Goal: Task Accomplishment & Management: Complete application form

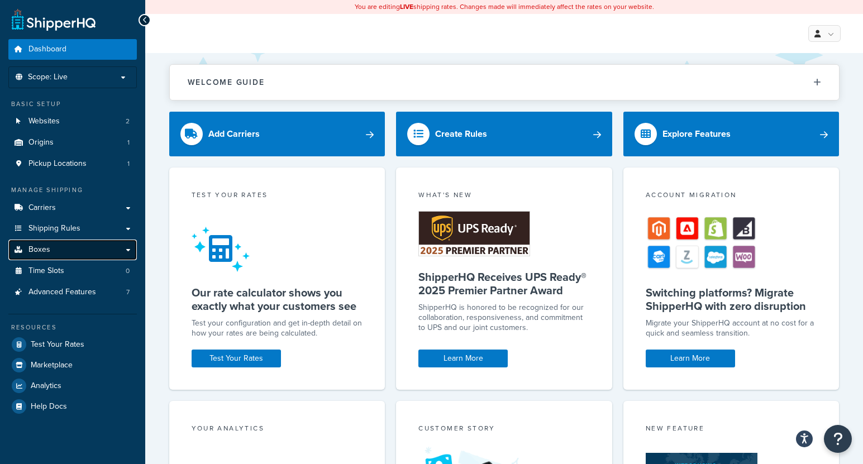
click at [126, 248] on link "Boxes" at bounding box center [72, 250] width 128 height 21
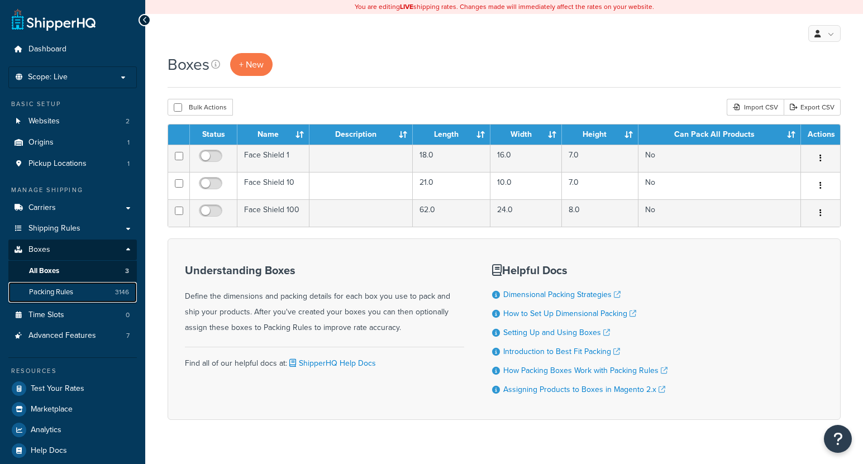
click at [82, 290] on link "Packing Rules 3146" at bounding box center [72, 292] width 128 height 21
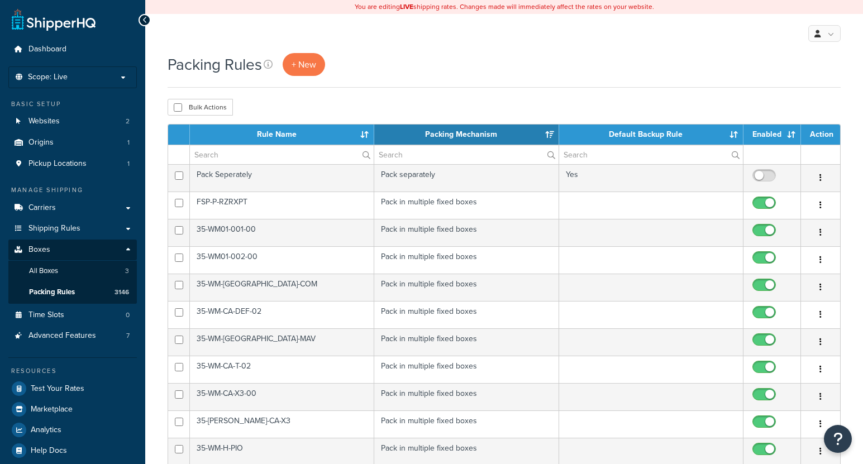
select select "15"
click at [307, 58] on span "+ New" at bounding box center [303, 64] width 25 height 13
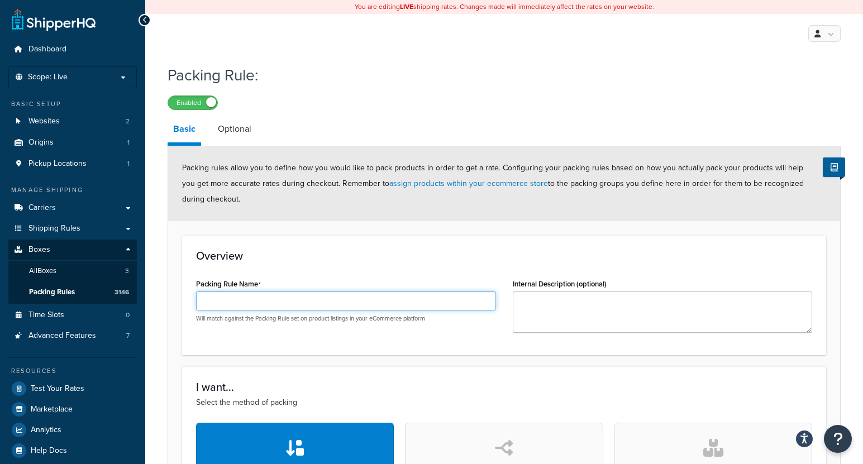
click at [391, 296] on input "Packing Rule Name" at bounding box center [346, 300] width 300 height 19
paste input "CBS-CA-MAVR-01"
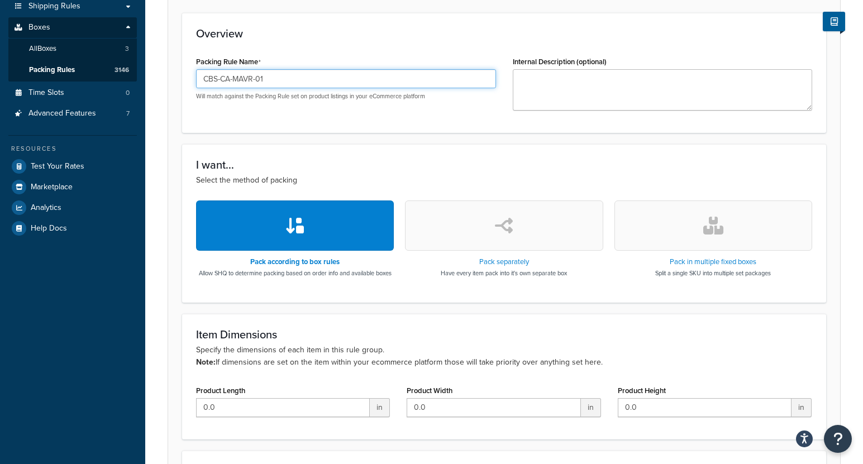
scroll to position [223, 0]
type input "CBS-CA-MAVR-01"
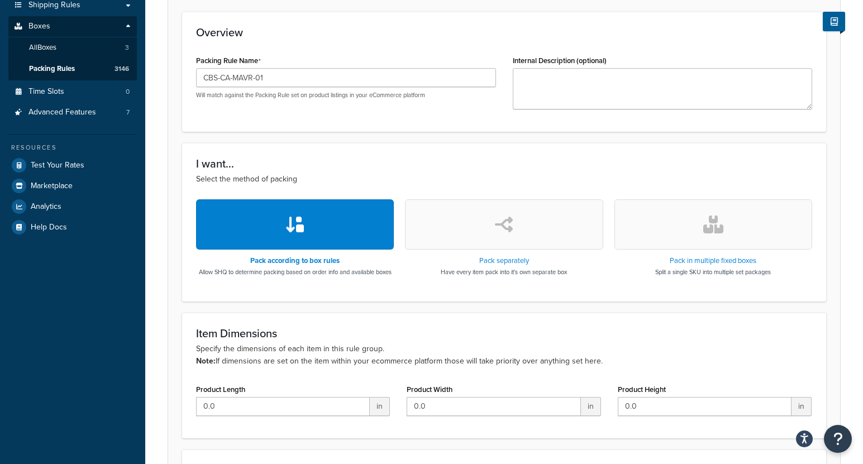
click at [654, 221] on button "button" at bounding box center [713, 224] width 198 height 50
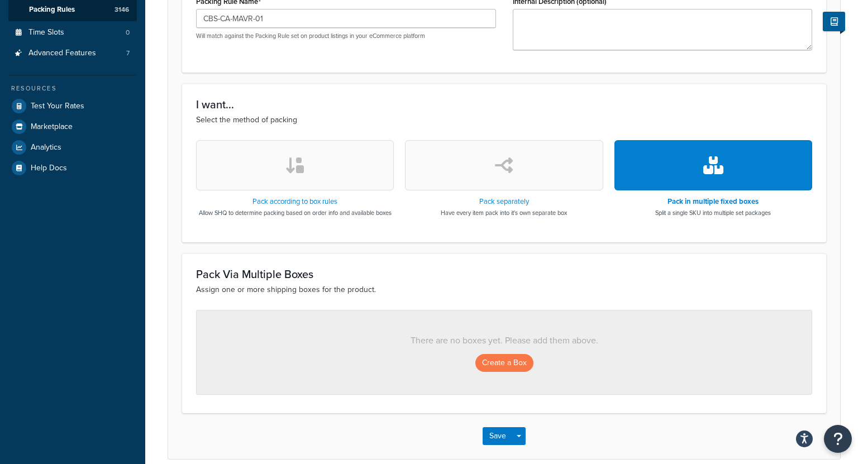
scroll to position [334, 0]
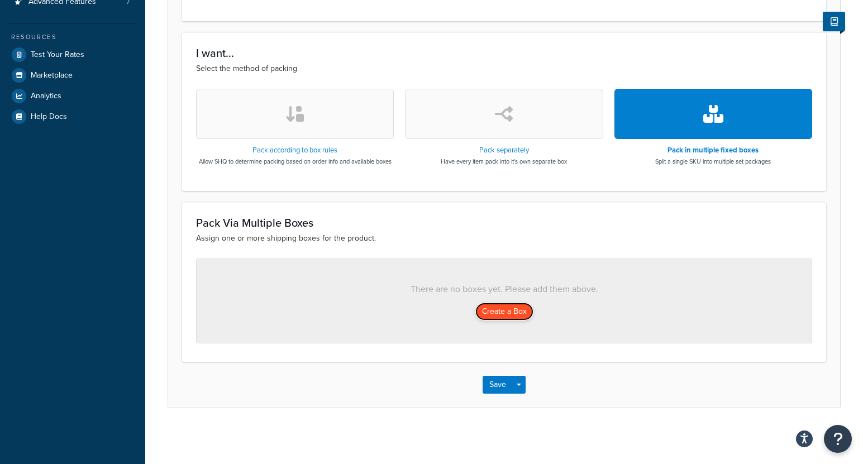
click at [497, 309] on button "Create a Box" at bounding box center [504, 312] width 58 height 18
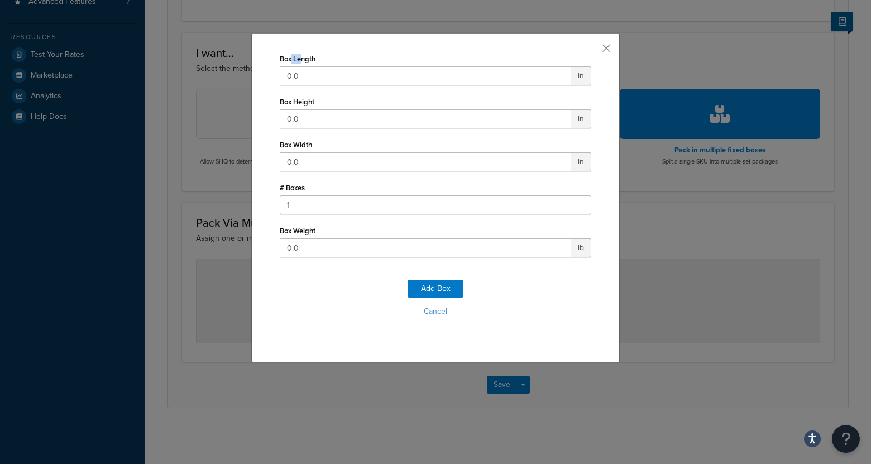
drag, startPoint x: 298, startPoint y: 60, endPoint x: 288, endPoint y: 65, distance: 10.5
click at [287, 63] on label "Box Length" at bounding box center [298, 59] width 36 height 8
click at [287, 66] on input "0.0" at bounding box center [425, 75] width 291 height 19
drag, startPoint x: 324, startPoint y: 77, endPoint x: 219, endPoint y: 65, distance: 105.6
click at [219, 65] on div "Box Length 0.0 in Box Height 0.0 in Box Width 0.0 in # Boxes 1 Box Weight 0.0 l…" at bounding box center [435, 232] width 871 height 464
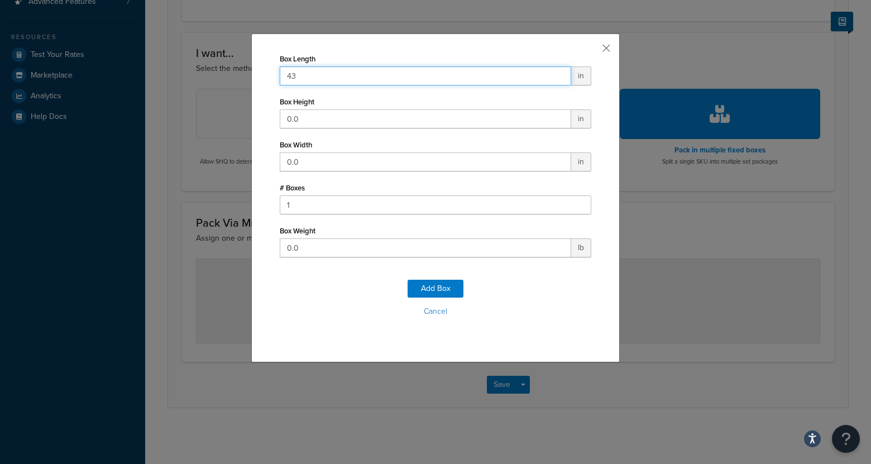
type input "43"
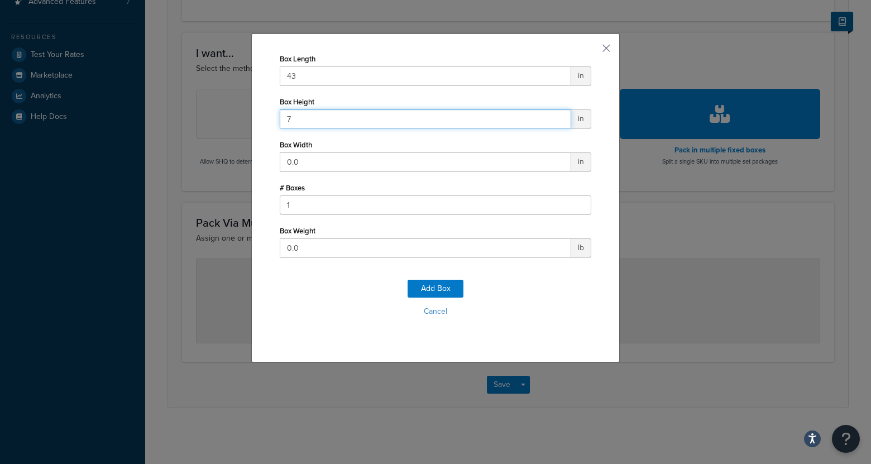
type input "7"
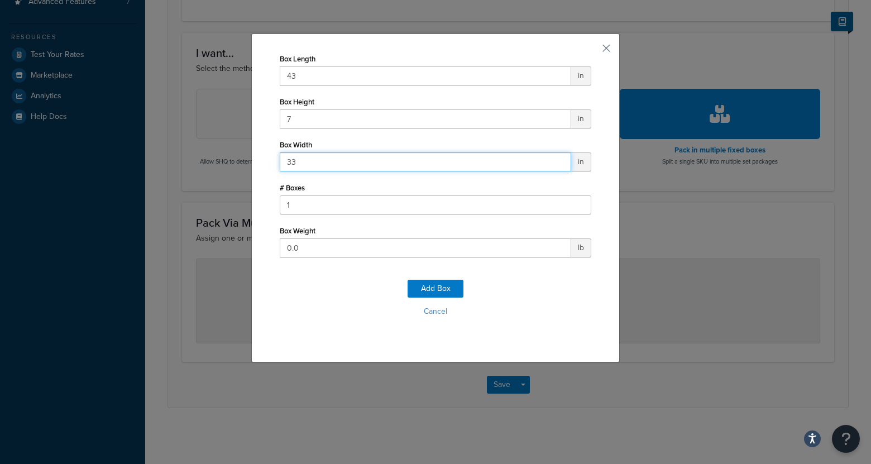
type input "33"
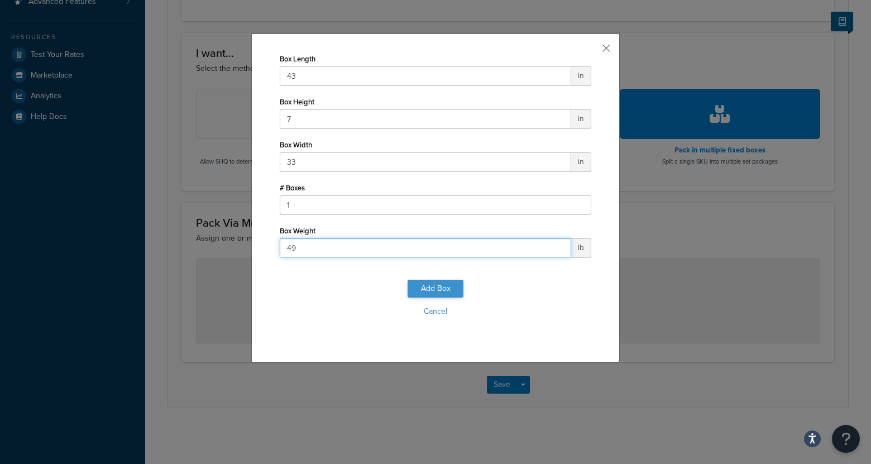
type input "49"
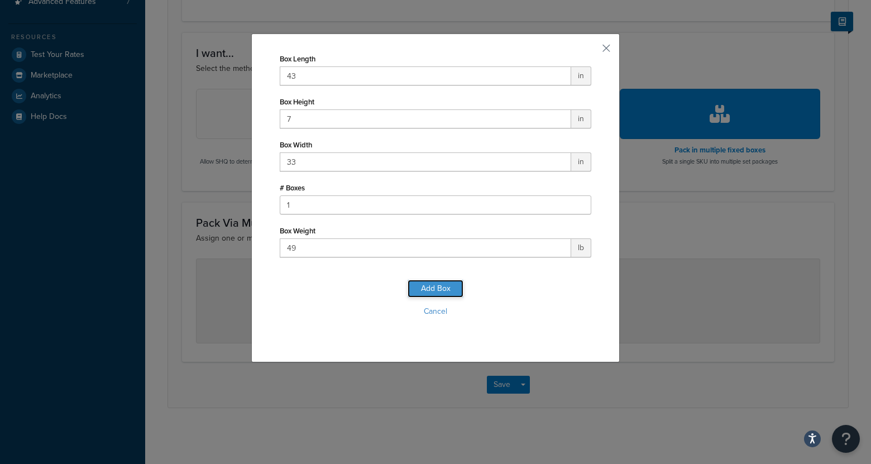
click at [434, 288] on button "Add Box" at bounding box center [436, 289] width 56 height 18
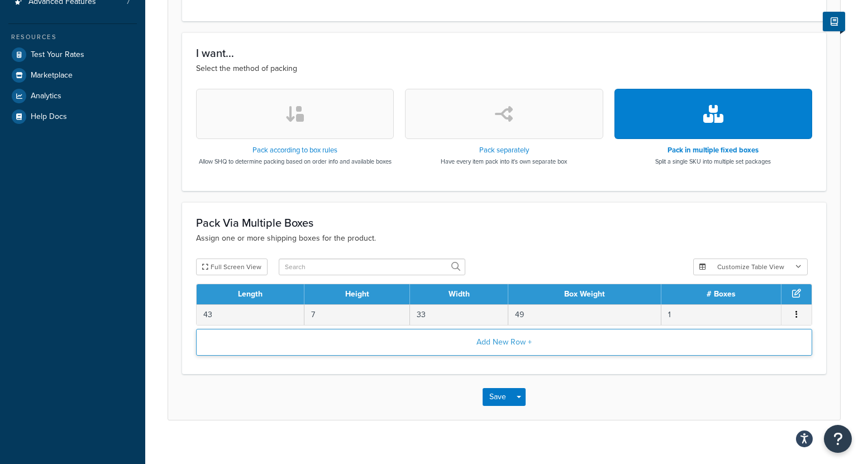
click at [379, 351] on button "Add New Row +" at bounding box center [504, 342] width 616 height 27
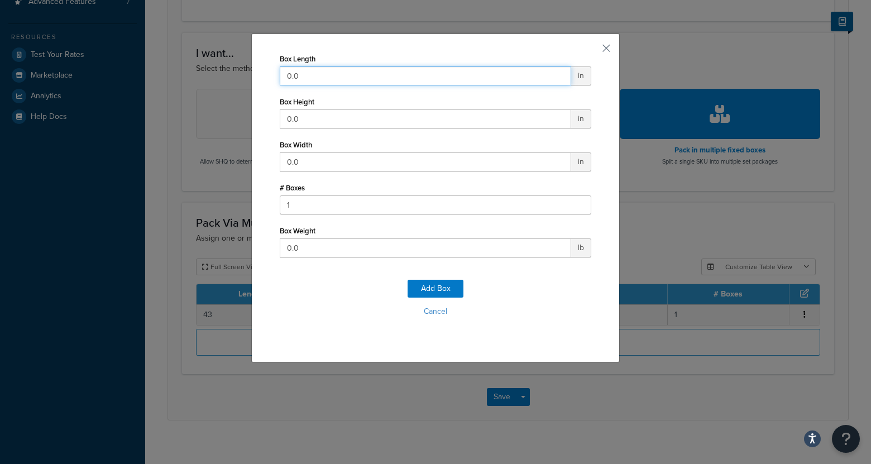
drag, startPoint x: 293, startPoint y: 79, endPoint x: 241, endPoint y: 84, distance: 52.7
click at [241, 84] on div "Box Length 0.0 in Box Height 0.0 in Box Width 0.0 in # Boxes 1 Box Weight 0.0 l…" at bounding box center [435, 232] width 871 height 464
type input "47"
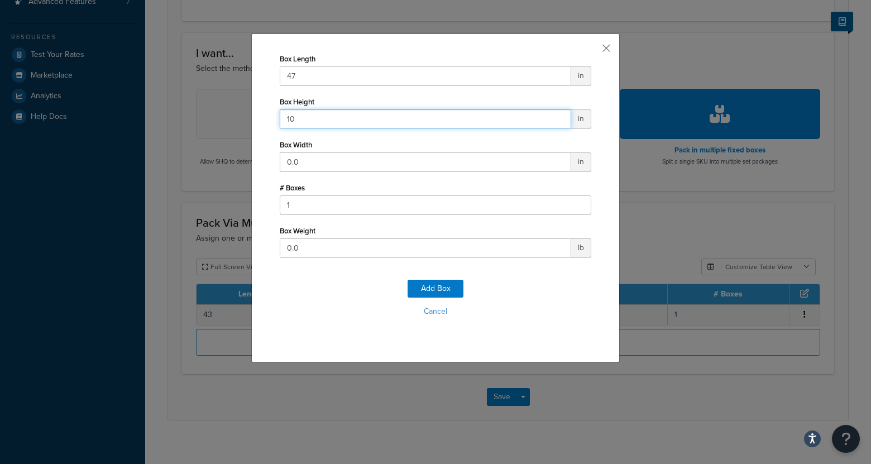
type input "10"
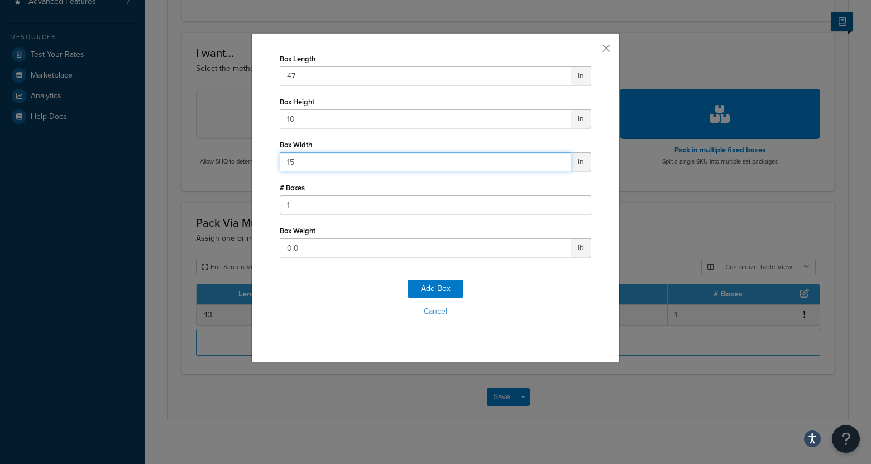
type input "15"
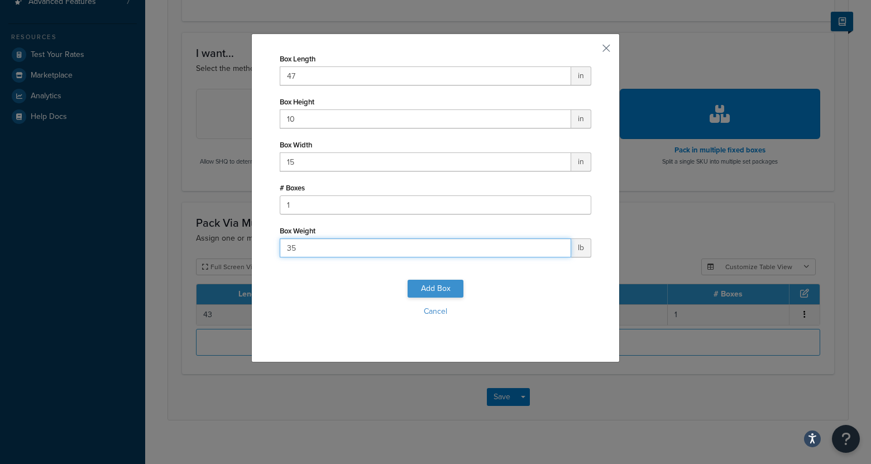
type input "35"
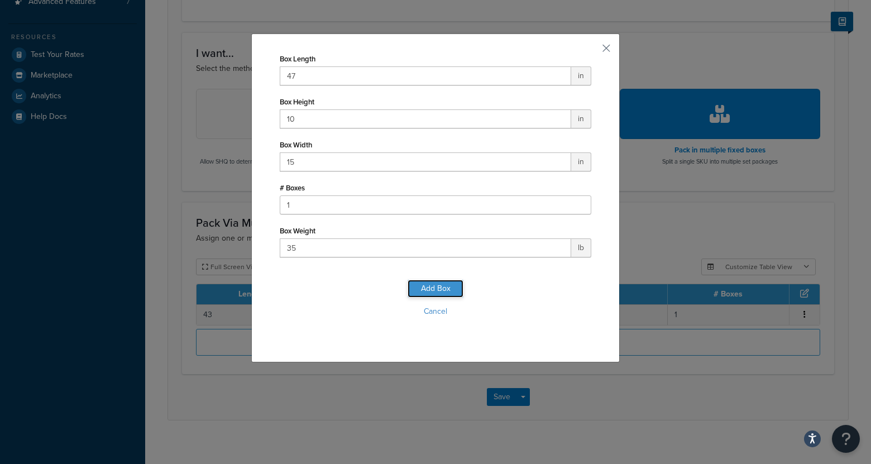
click at [439, 287] on button "Add Box" at bounding box center [436, 289] width 56 height 18
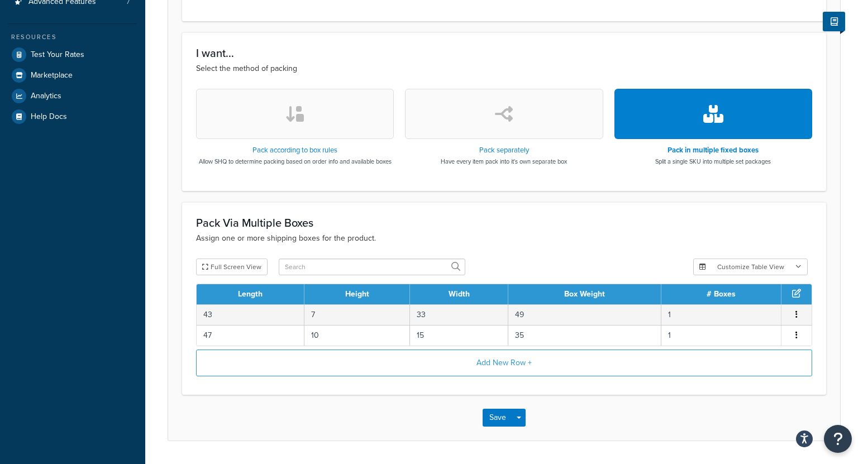
click at [500, 430] on div "Save Save Dropdown Save and Edit Save and Duplicate Save and Create New" at bounding box center [504, 418] width 672 height 46
click at [500, 422] on button "Save" at bounding box center [497, 418] width 30 height 18
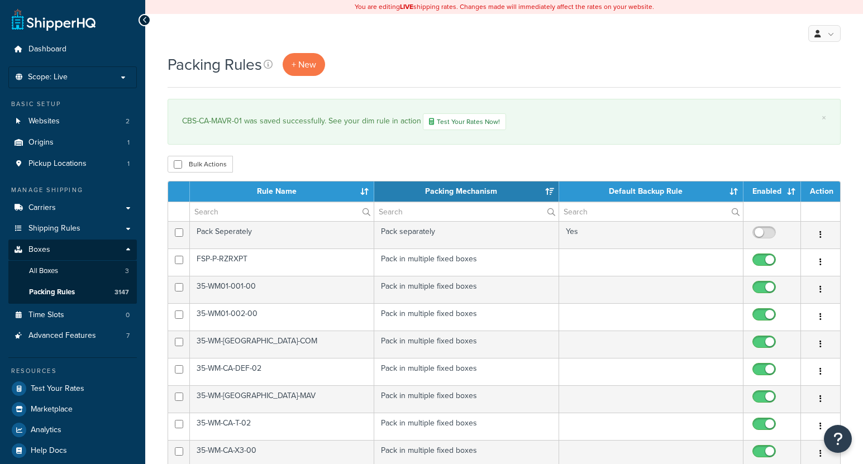
select select "15"
